Goal: Book appointment/travel/reservation

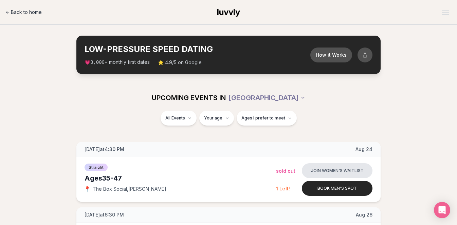
click at [34, 11] on span "Back to home" at bounding box center [26, 12] width 31 height 7
